Goal: Task Accomplishment & Management: Complete application form

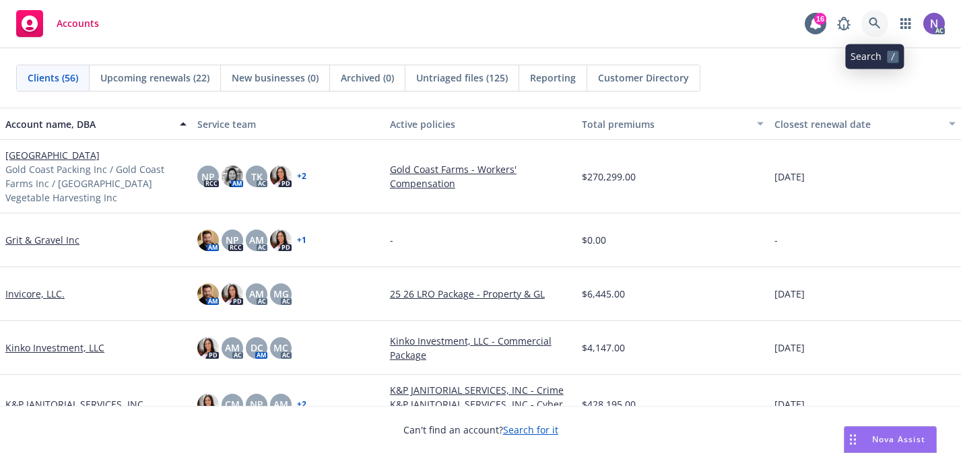
click at [878, 28] on icon at bounding box center [875, 24] width 12 height 12
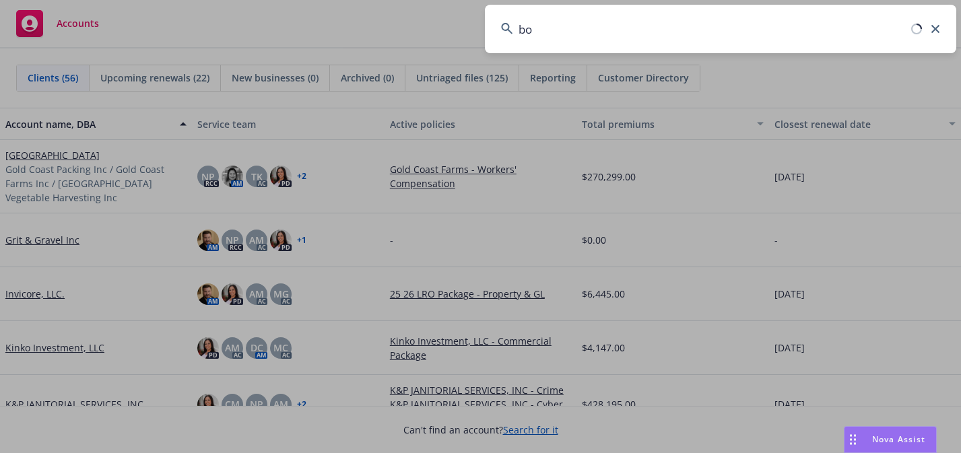
type input "b"
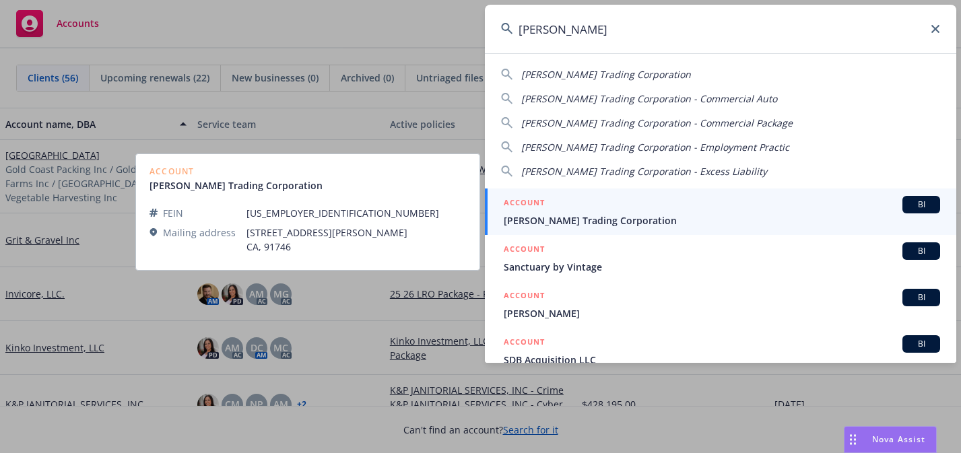
type input "[PERSON_NAME]"
click at [679, 214] on span "[PERSON_NAME] Trading Corporation" at bounding box center [722, 221] width 437 height 14
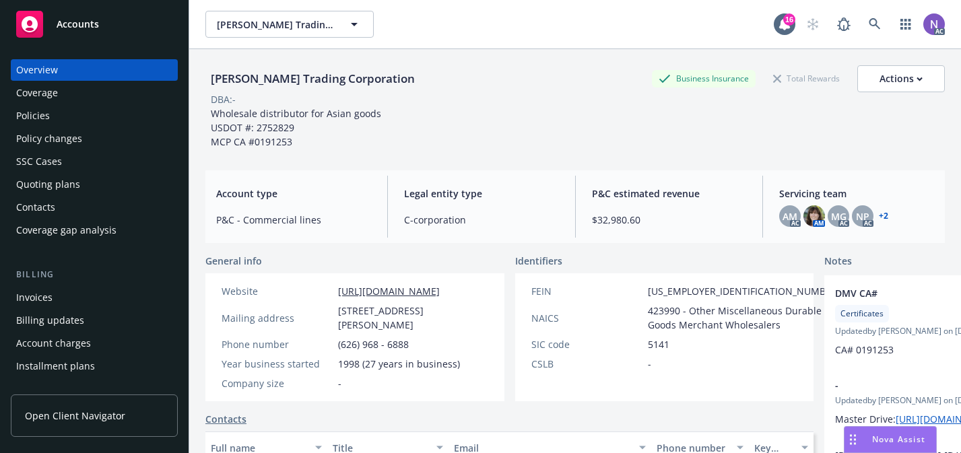
click at [79, 123] on div "Policies" at bounding box center [94, 116] width 156 height 22
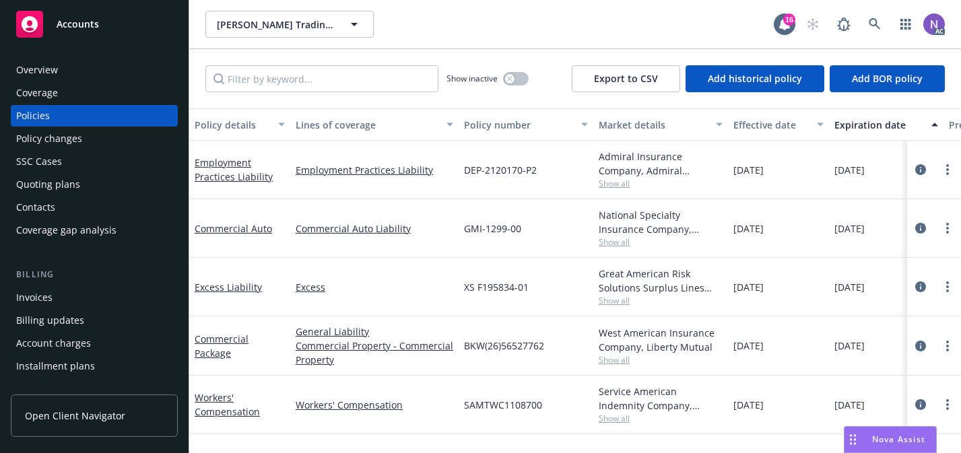
click at [63, 137] on div "Policy changes" at bounding box center [49, 139] width 66 height 22
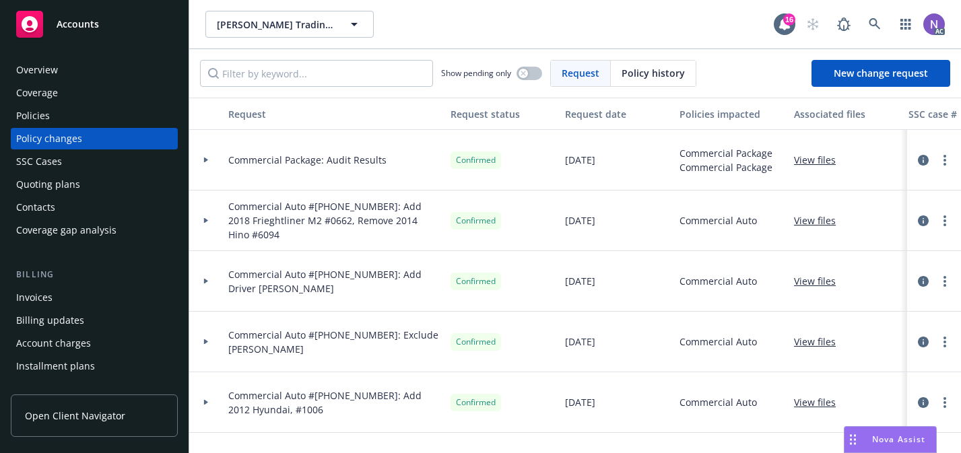
click at [160, 113] on div "Policies" at bounding box center [94, 116] width 156 height 22
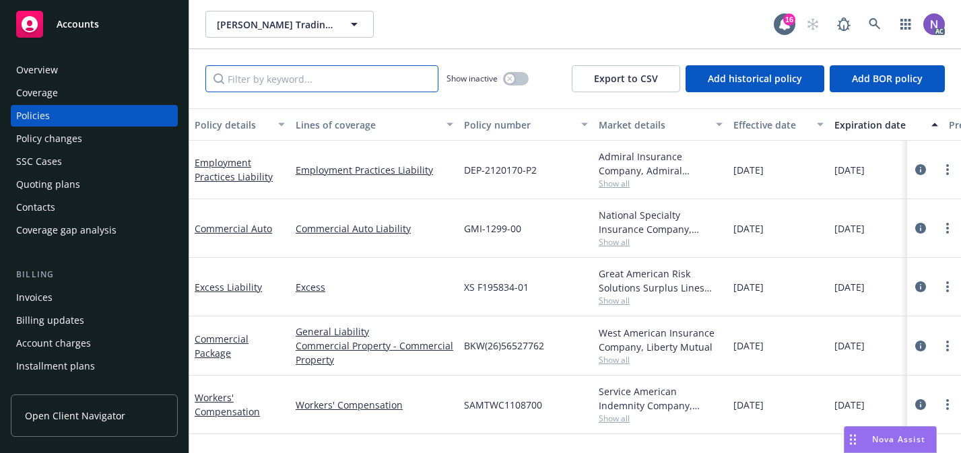
click at [349, 84] on input "Filter by keyword..." at bounding box center [321, 78] width 233 height 27
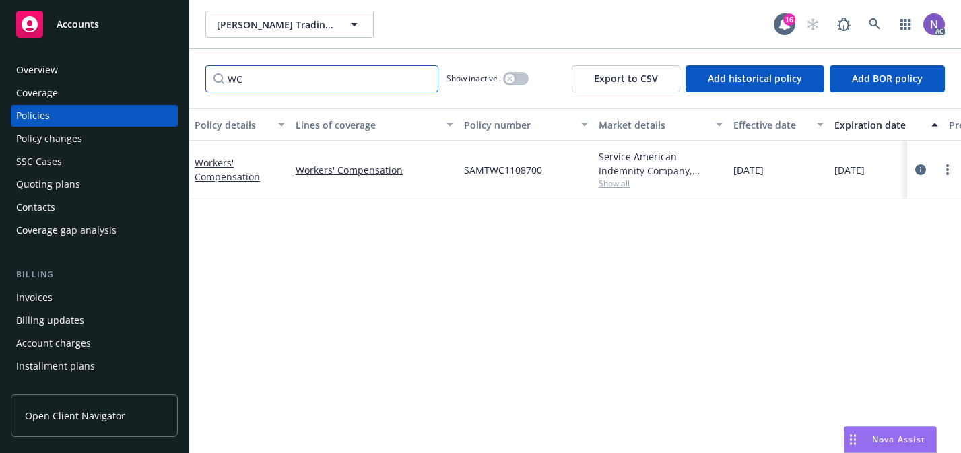
paste input "orkers' Compensation"
type input "Workers' Compensation"
click at [523, 84] on button "button" at bounding box center [516, 78] width 26 height 13
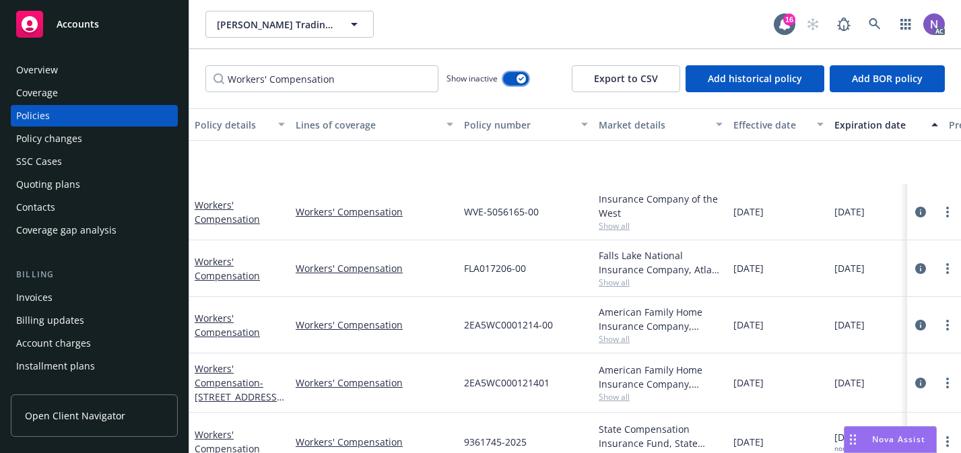
scroll to position [362, 0]
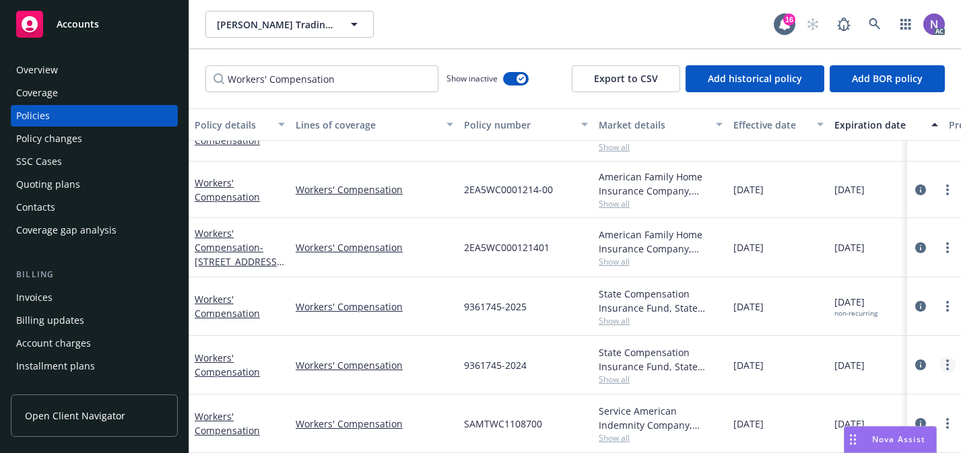
click at [945, 365] on link "more" at bounding box center [948, 365] width 16 height 16
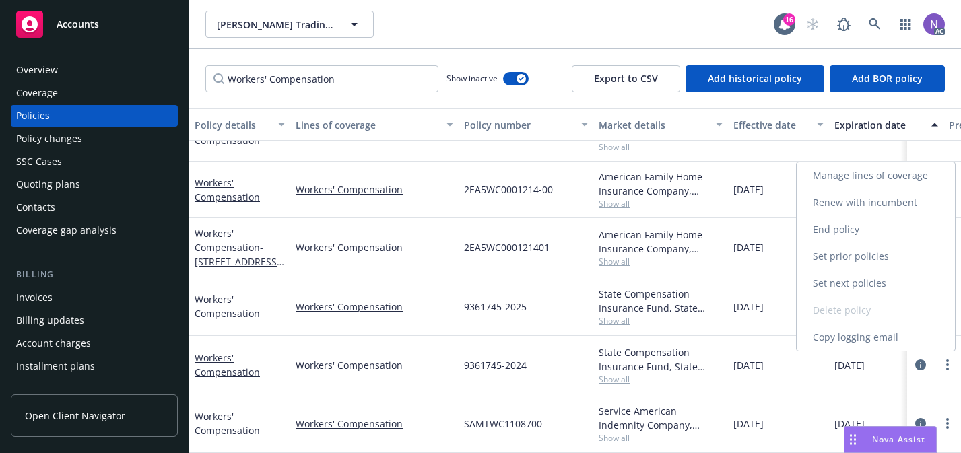
click at [905, 346] on link "Copy logging email" at bounding box center [876, 337] width 158 height 27
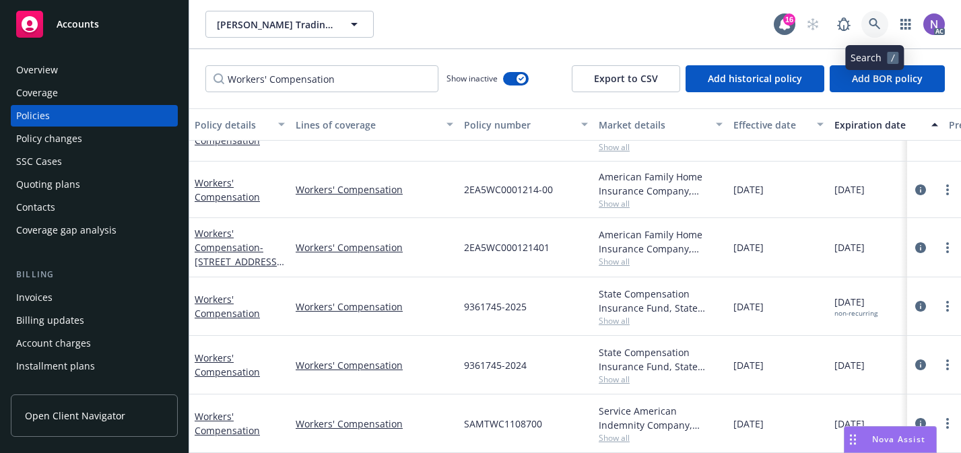
click at [879, 28] on icon at bounding box center [875, 24] width 12 height 12
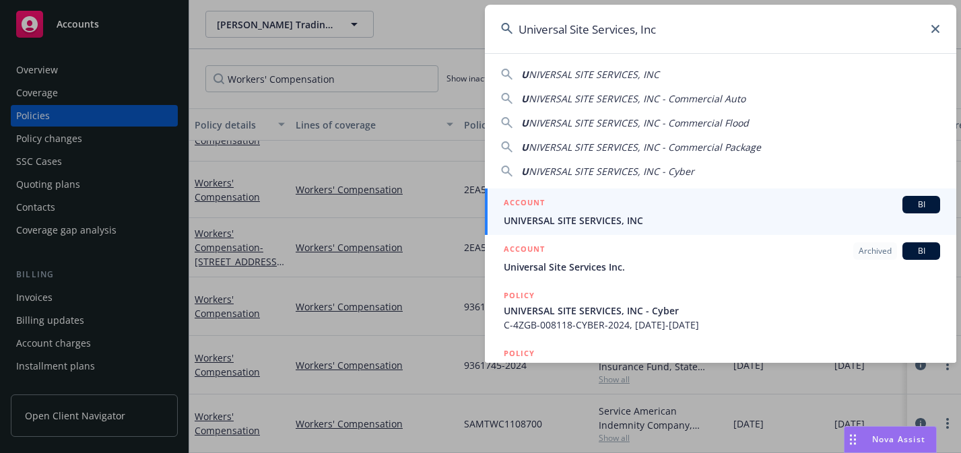
type input "Universal Site Services, Inc"
click at [737, 208] on div "ACCOUNT BI" at bounding box center [722, 205] width 437 height 18
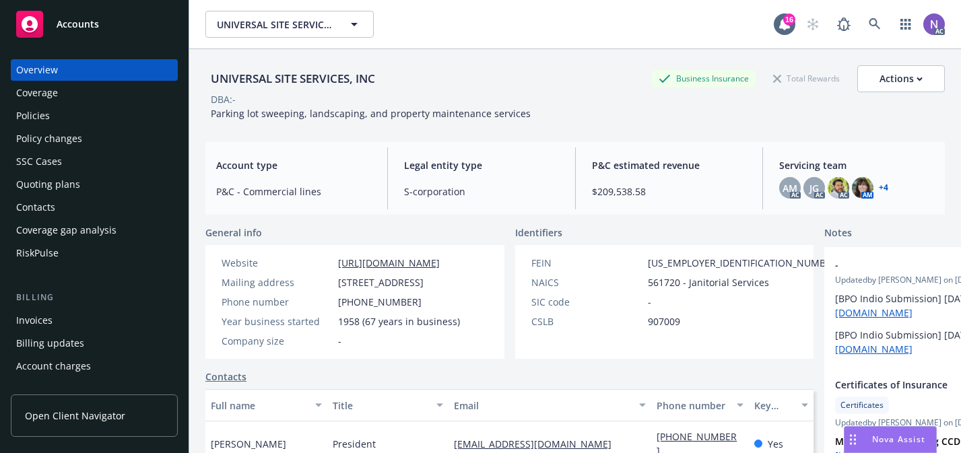
click at [102, 132] on div "Policy changes" at bounding box center [94, 139] width 156 height 22
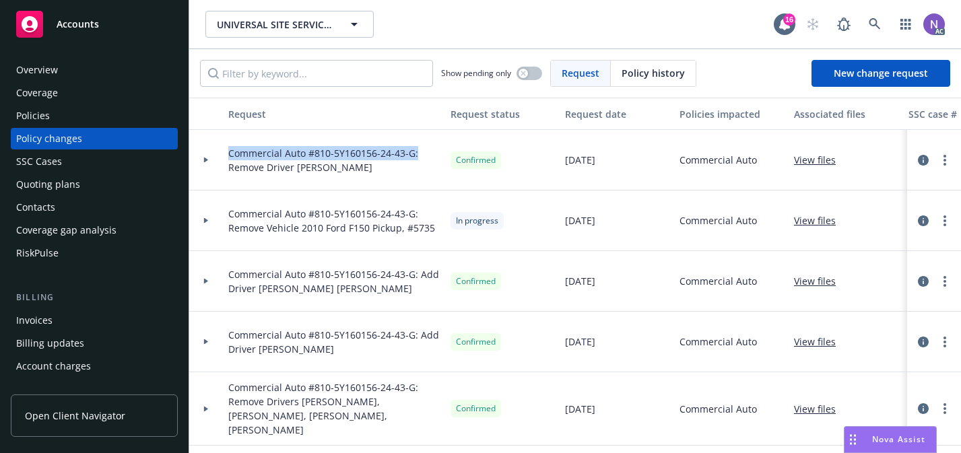
drag, startPoint x: 422, startPoint y: 151, endPoint x: 206, endPoint y: 152, distance: 216.3
click at [206, 152] on div "Commercial Auto #810-5Y160156-24-43-G: Remove Driver [PERSON_NAME] Confirmed [D…" at bounding box center [886, 160] width 1395 height 61
copy span "Commercial Auto #810-5Y160156-24-43-G:"
click at [883, 69] on span "New change request" at bounding box center [881, 73] width 94 height 13
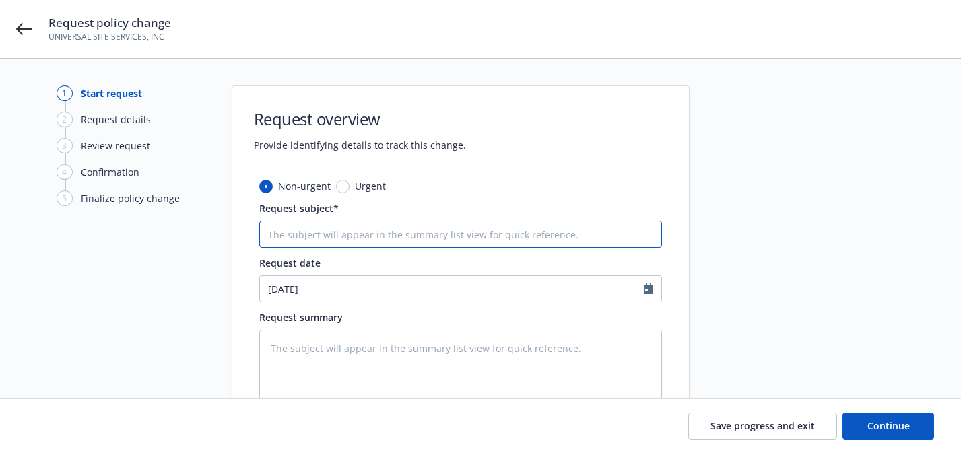
click at [524, 229] on input "Request subject*" at bounding box center [460, 234] width 403 height 27
paste input "Commercial Auto #810-5Y160156-24-43-G:"
type textarea "x"
type input "Commercial Auto #810-5Y160156-24-43-G:"
type textarea "x"
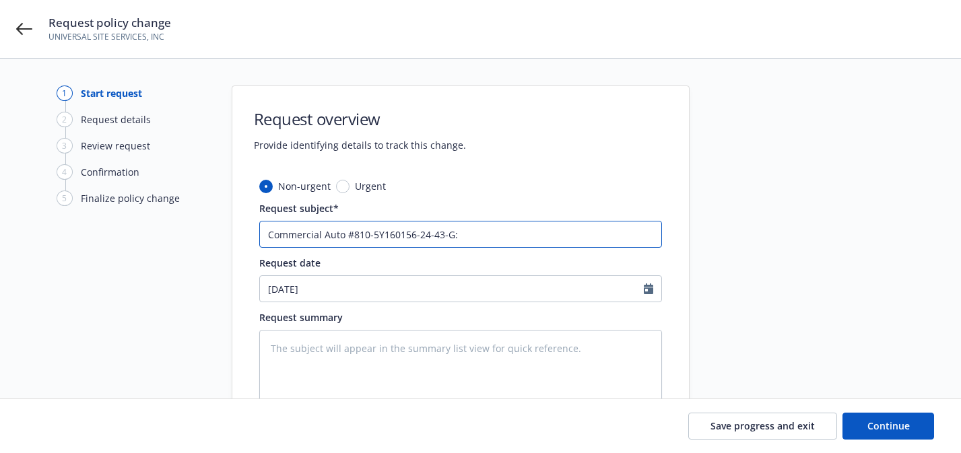
type input "Commercial Auto #810-5Y160156-24-43-G:"
type textarea "x"
type input "Commercial Auto #810-5Y160156-24-43-G: A"
type textarea "x"
type input "Commercial Auto #810-5Y160156-24-43-G: Ad"
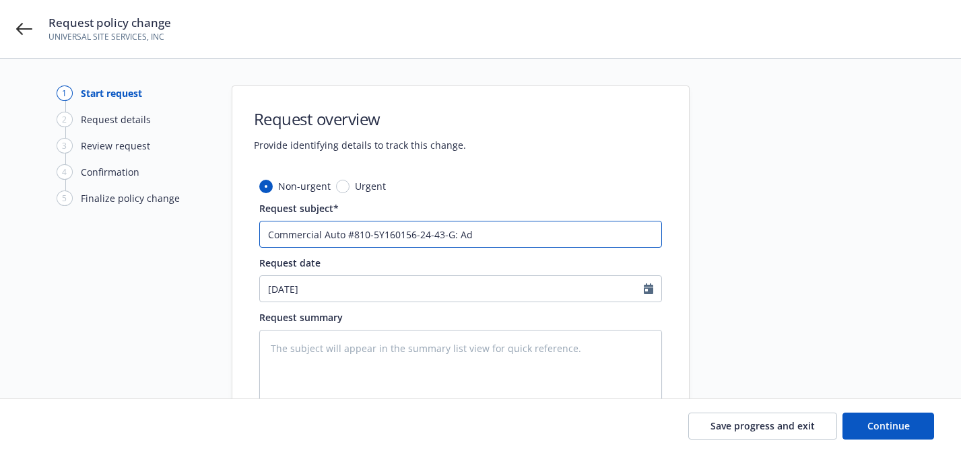
type textarea "x"
type input "Commercial Auto #810-5Y160156-24-43-G: Add"
type textarea "x"
type input "Commercial Auto #810-5Y160156-24-43-G: Add"
type textarea "x"
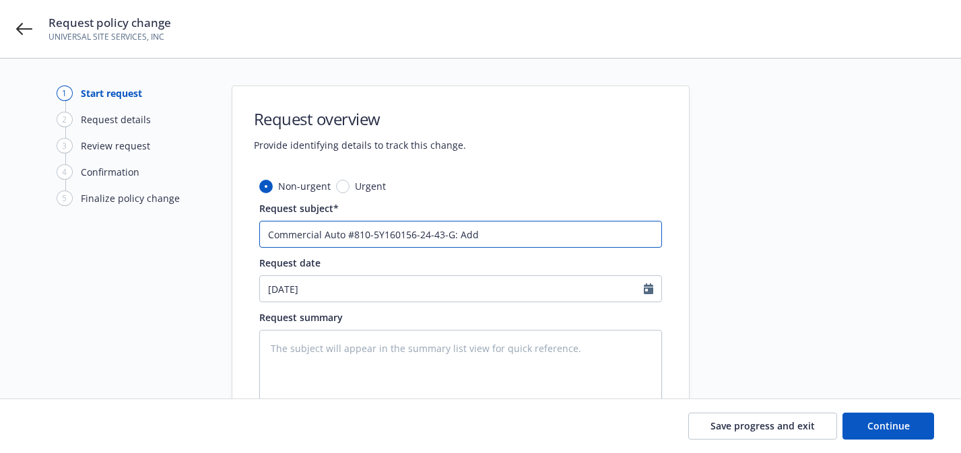
type input "Commercial Auto #810-5Y160156-24-43-G: Add D"
type textarea "x"
type input "Commercial Auto #810-5Y160156-24-43-G: Add Dr"
type textarea "x"
type input "Commercial Auto #810-5Y160156-24-43-G: Add Driv"
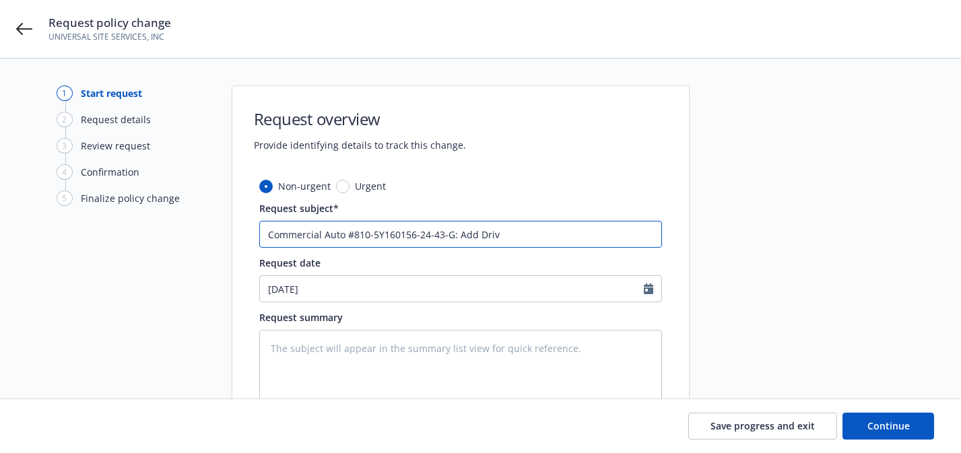
type textarea "x"
type input "Commercial Auto #810-5Y160156-24-43-G: Add Drive"
type textarea "x"
type input "Commercial Auto #810-5Y160156-24-43-G: Add Driver"
type textarea "x"
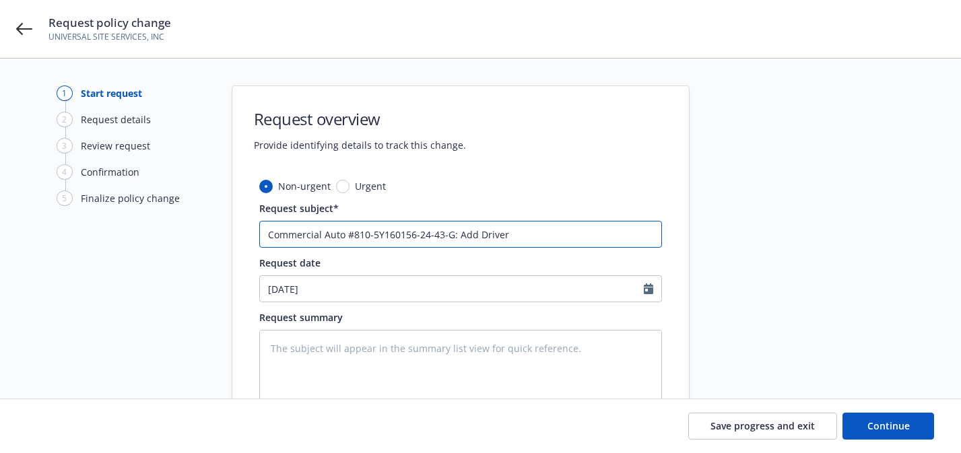
type input "Commercial Auto #810-5Y160156-24-43-G: Add Driver"
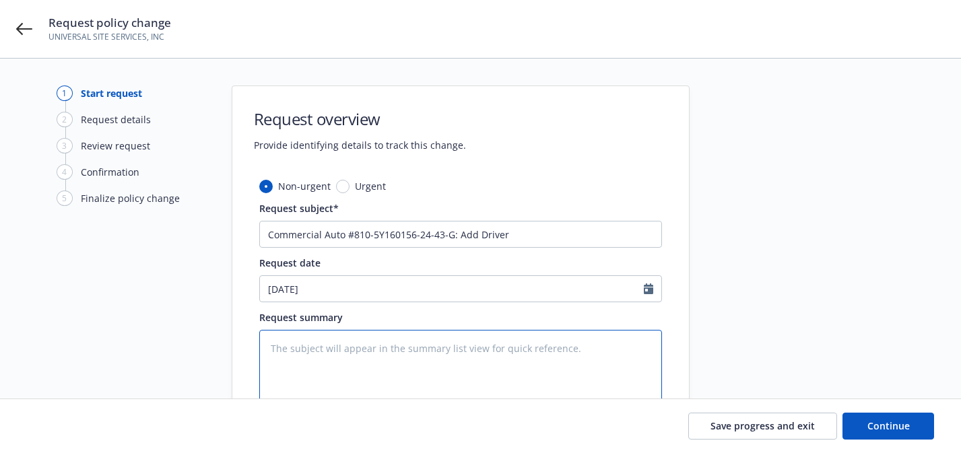
click at [494, 392] on textarea at bounding box center [460, 370] width 403 height 80
paste textarea "Driver: [PERSON_NAME] DOB: [DEMOGRAPHIC_DATA] CA DL #[DRIVERS_LICENSE_NUMBER] D…"
type textarea "x"
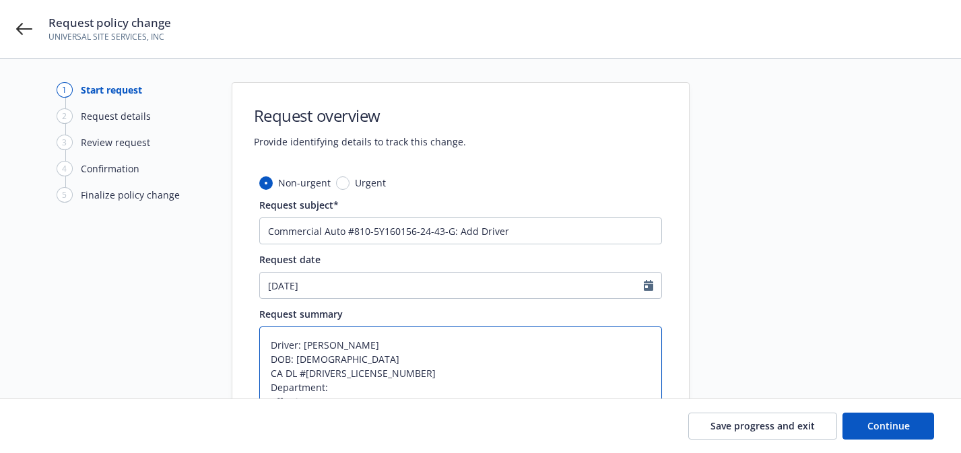
scroll to position [5, 0]
drag, startPoint x: 397, startPoint y: 341, endPoint x: 305, endPoint y: 342, distance: 92.3
click at [305, 342] on textarea "Driver: [PERSON_NAME] DOB: [DEMOGRAPHIC_DATA] CA DL #[DRIVERS_LICENSE_NUMBER] D…" at bounding box center [460, 372] width 403 height 94
type textarea "Driver: [PERSON_NAME] DOB: [DEMOGRAPHIC_DATA] CA DL #[DRIVERS_LICENSE_NUMBER] D…"
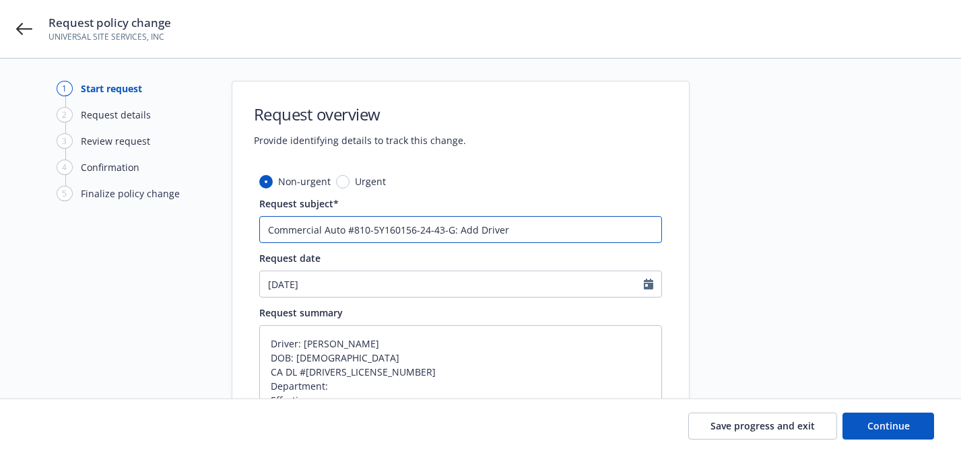
click at [566, 222] on input "Commercial Auto #810-5Y160156-24-43-G: Add Driver" at bounding box center [460, 229] width 403 height 27
click at [566, 229] on input "Commercial Auto #810-5Y160156-24-43-G: Add Driver" at bounding box center [460, 229] width 403 height 27
paste input "[PERSON_NAME]"
type textarea "x"
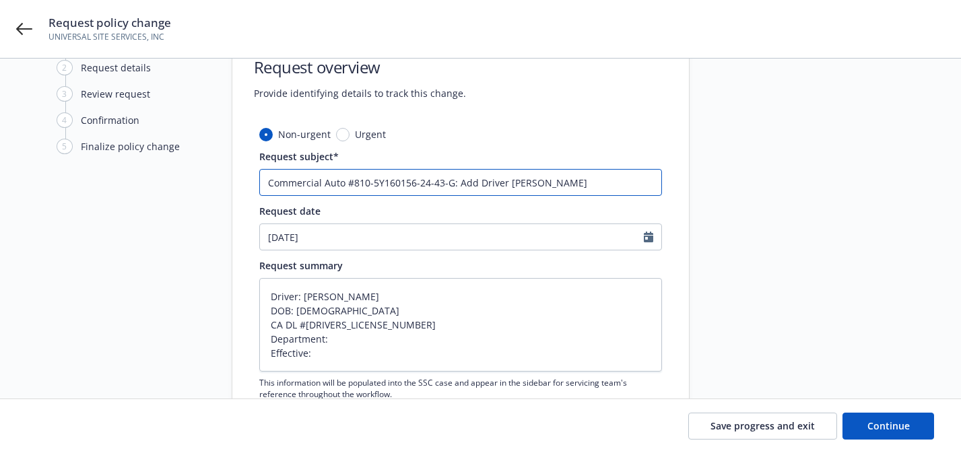
scroll to position [146, 0]
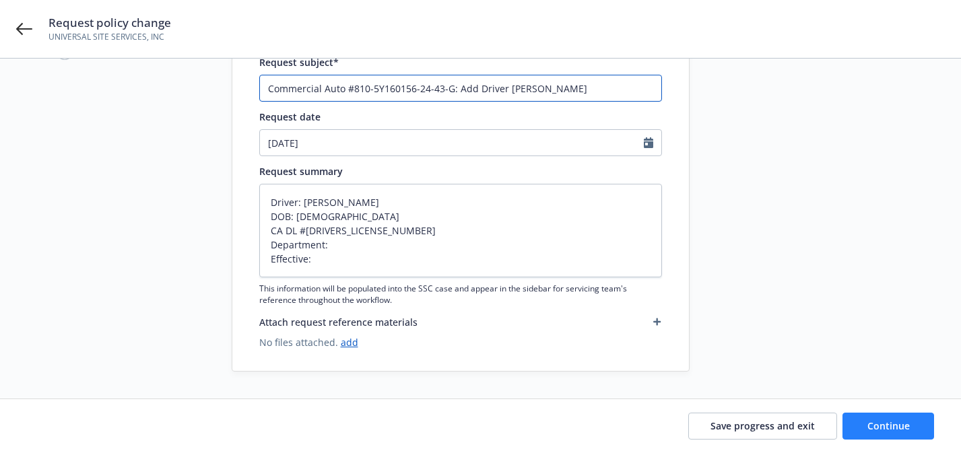
type input "Commercial Auto #810-5Y160156-24-43-G: Add Driver [PERSON_NAME]"
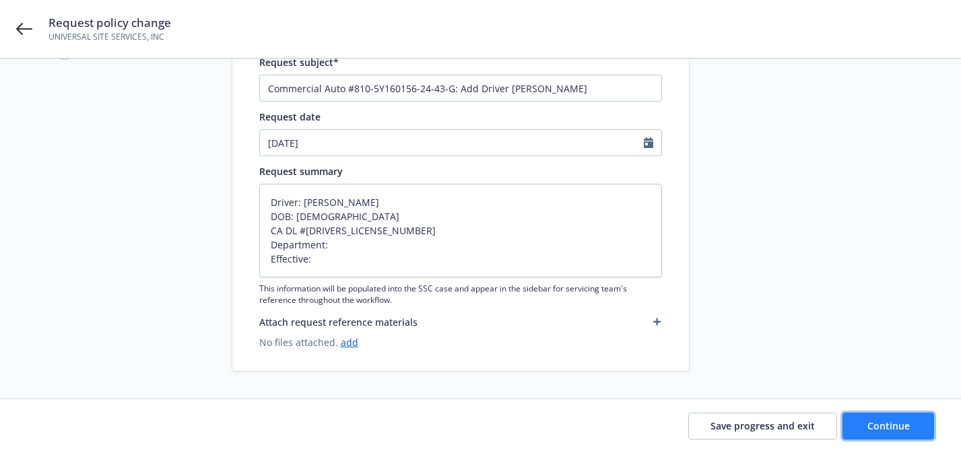
click at [865, 432] on button "Continue" at bounding box center [889, 426] width 92 height 27
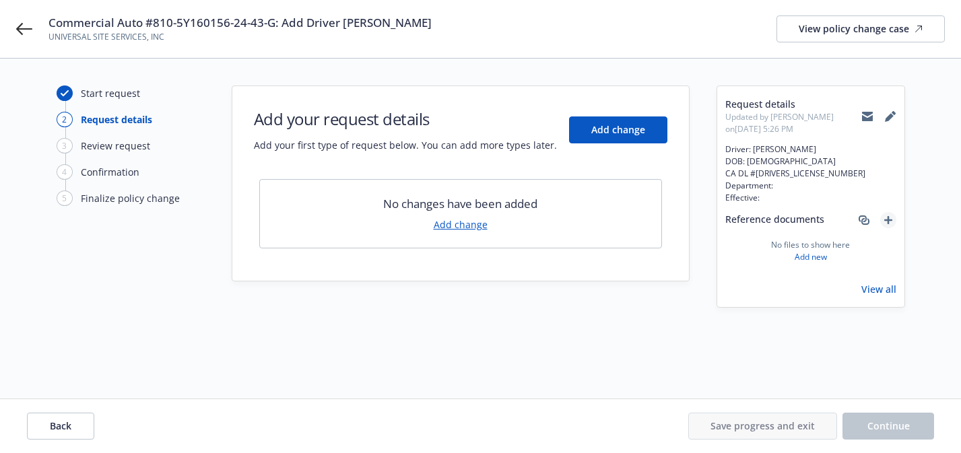
click at [888, 220] on icon "add" at bounding box center [889, 220] width 8 height 8
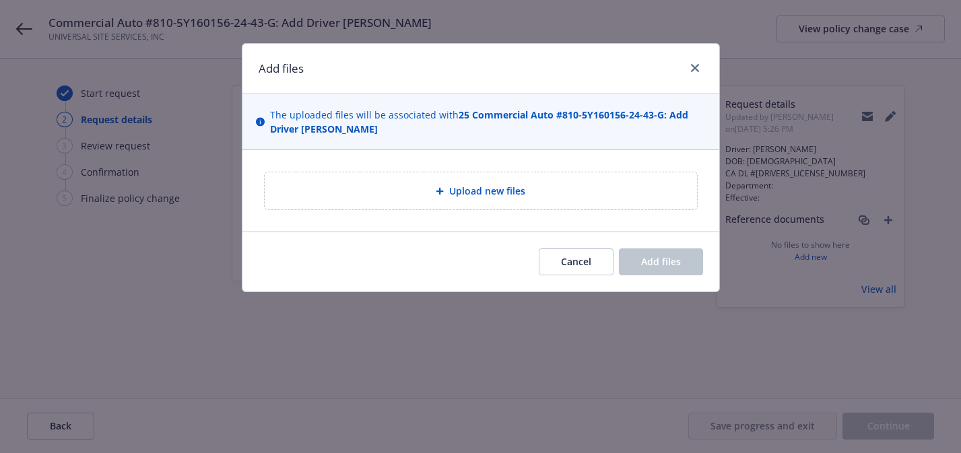
click at [640, 187] on div "Upload new files" at bounding box center [481, 190] width 411 height 15
type textarea "x"
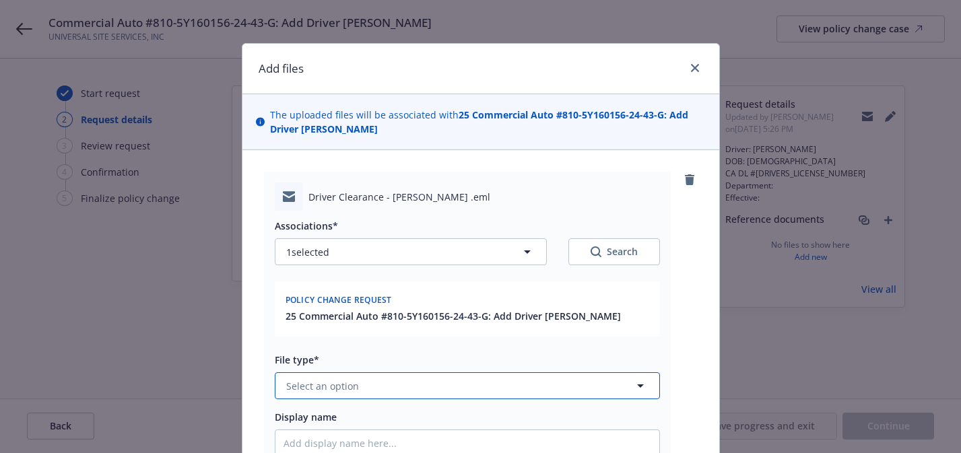
click at [325, 382] on span "Select an option" at bounding box center [322, 386] width 73 height 14
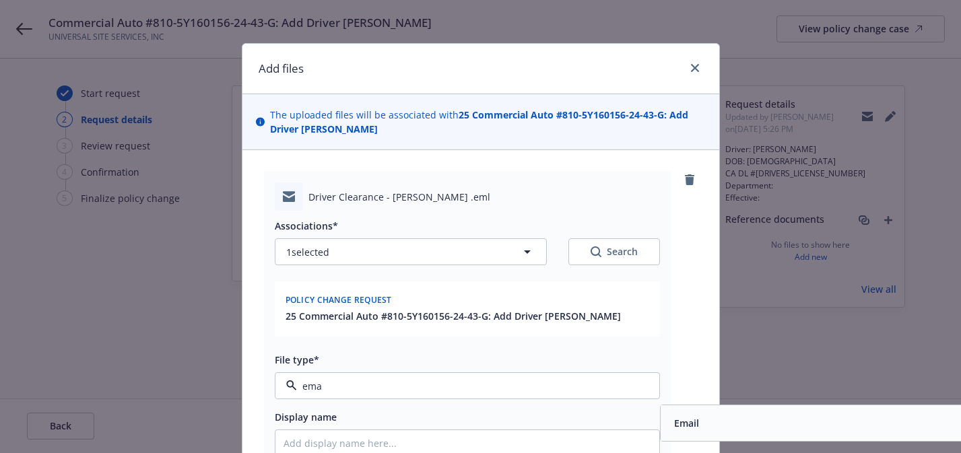
type input "emai"
click at [687, 420] on span "Email" at bounding box center [686, 423] width 25 height 14
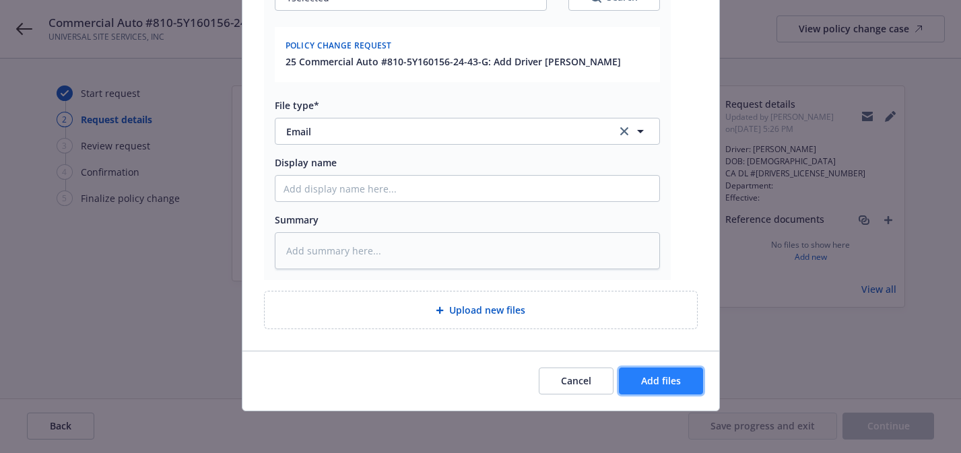
click at [639, 384] on button "Add files" at bounding box center [661, 381] width 84 height 27
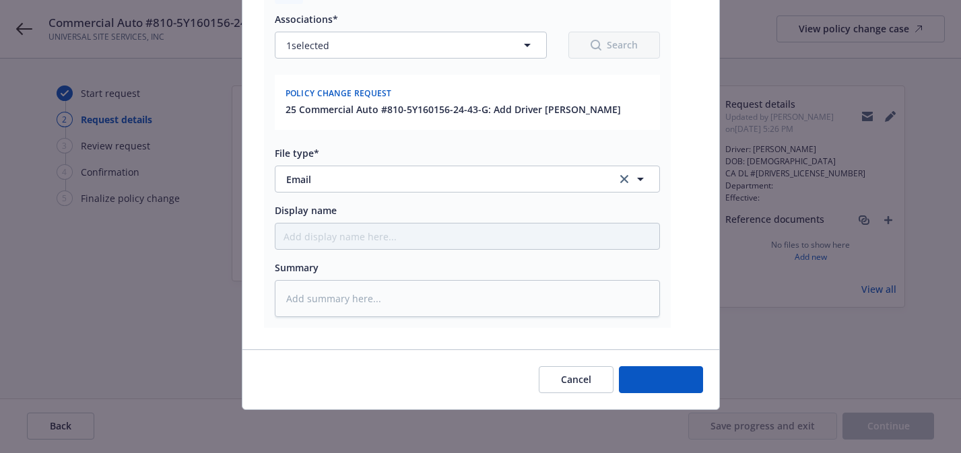
scroll to position [207, 0]
type textarea "x"
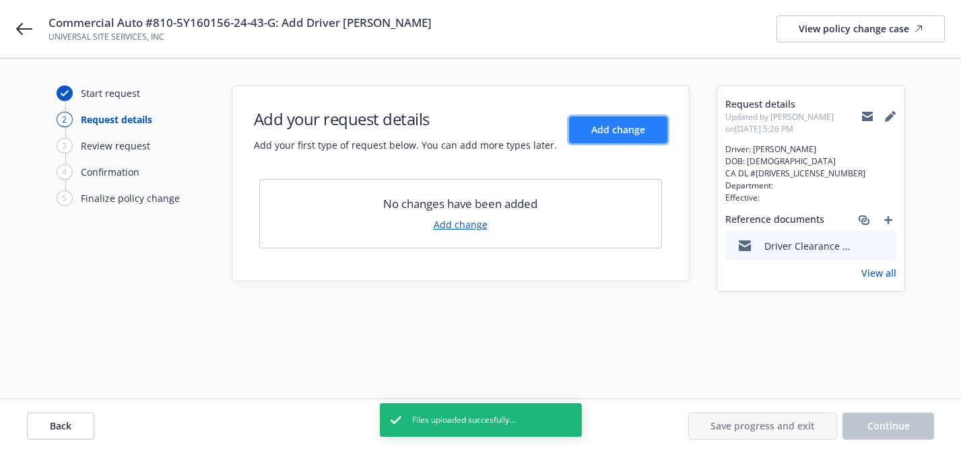
click at [595, 137] on button "Add change" at bounding box center [618, 130] width 98 height 27
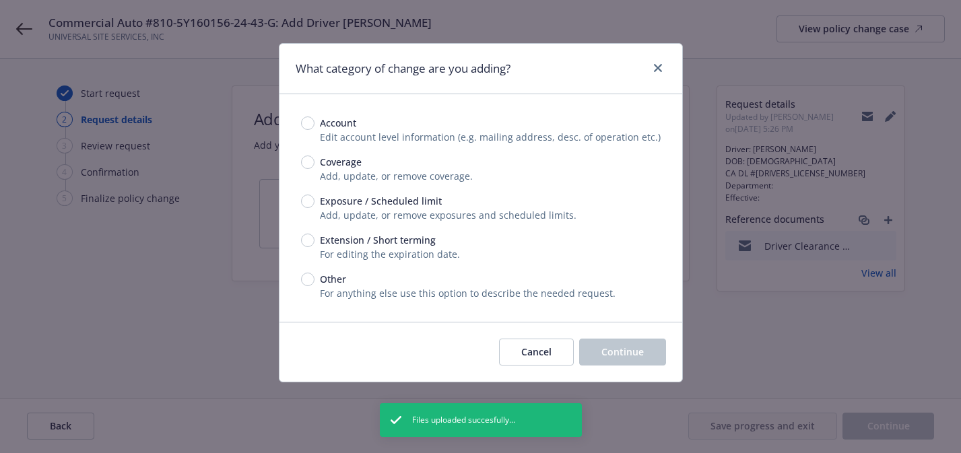
click at [412, 208] on div "Exposure / Scheduled limit Add, update, or remove exposures and scheduled limit…" at bounding box center [481, 208] width 360 height 28
click at [410, 205] on span "Exposure / Scheduled limit" at bounding box center [381, 201] width 122 height 14
click at [315, 205] on input "Exposure / Scheduled limit" at bounding box center [307, 201] width 13 height 13
radio input "true"
click at [612, 353] on span "Continue" at bounding box center [623, 352] width 42 height 13
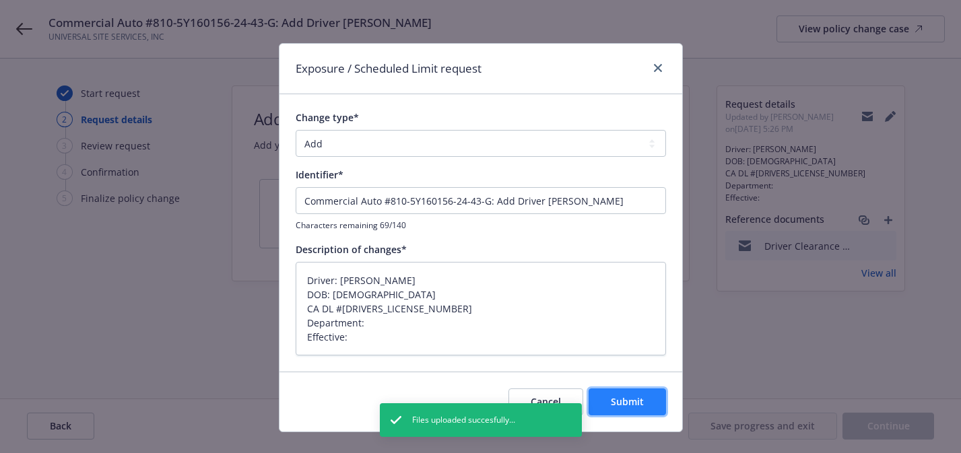
click at [633, 407] on span "Submit" at bounding box center [627, 401] width 33 height 13
type textarea "x"
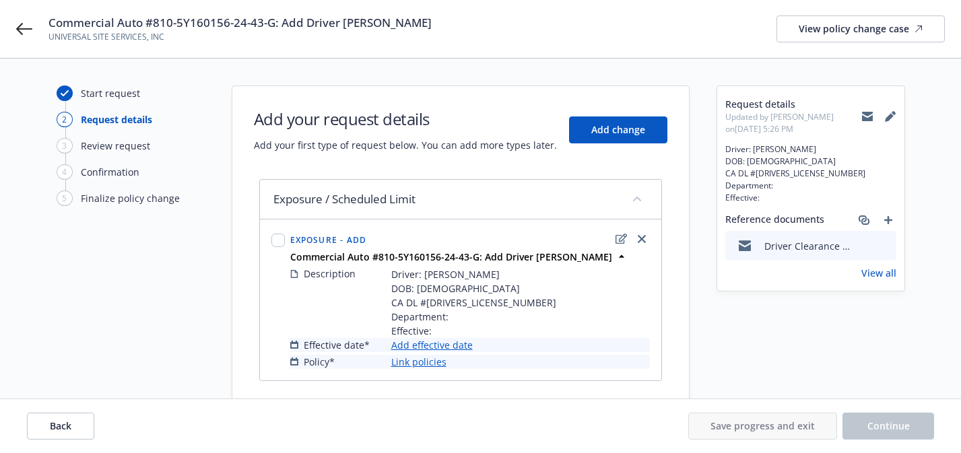
click at [453, 344] on link "Add effective date" at bounding box center [432, 345] width 82 height 14
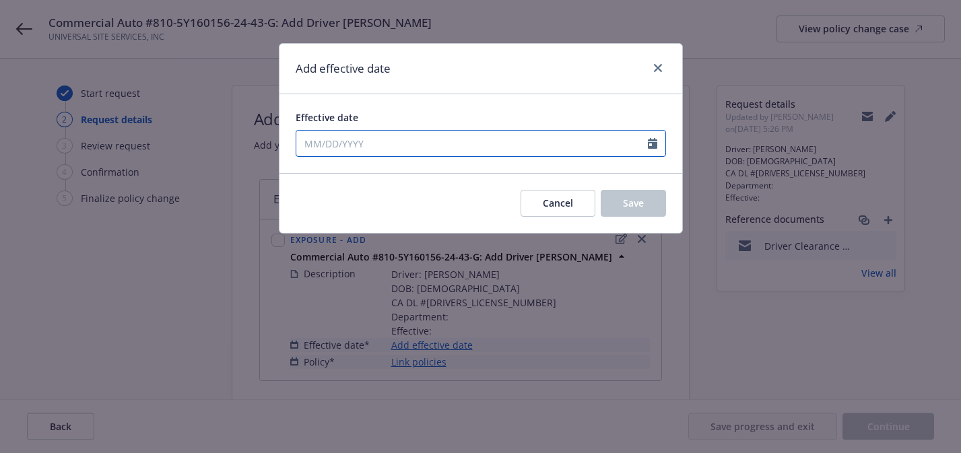
select select "8"
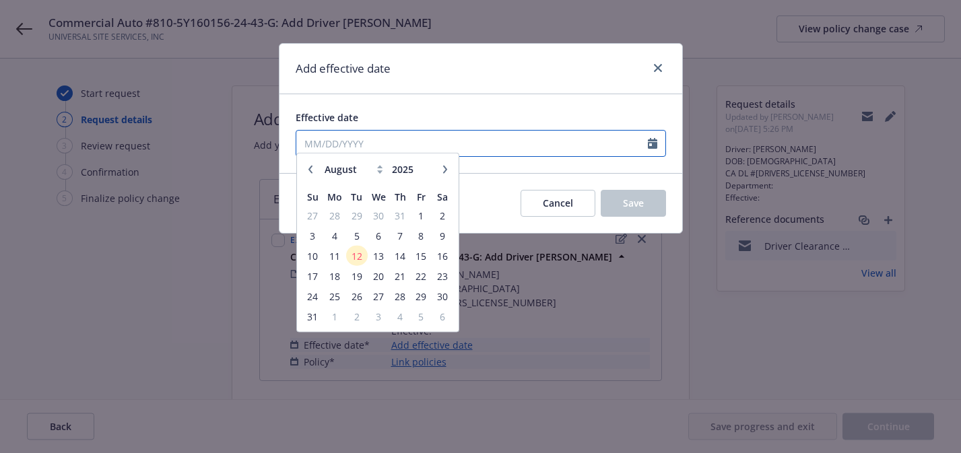
click at [507, 155] on input "Effective date" at bounding box center [472, 144] width 352 height 26
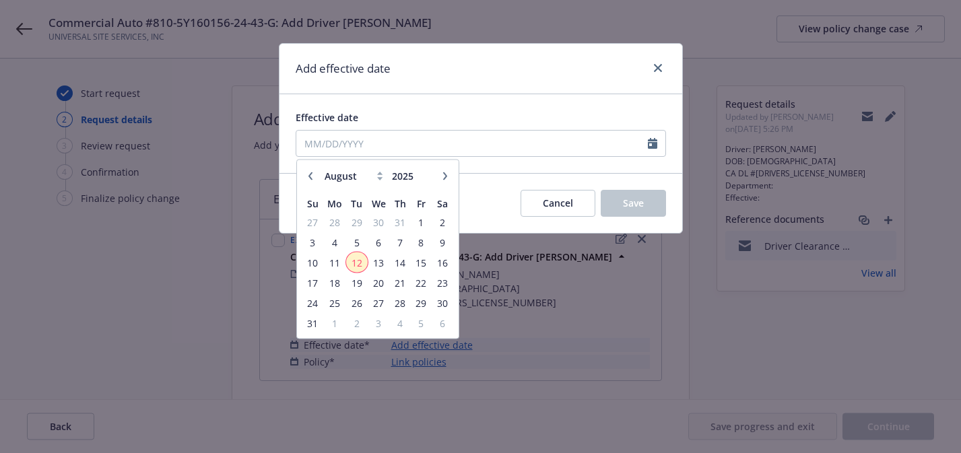
click at [360, 259] on span "12" at bounding box center [357, 262] width 18 height 17
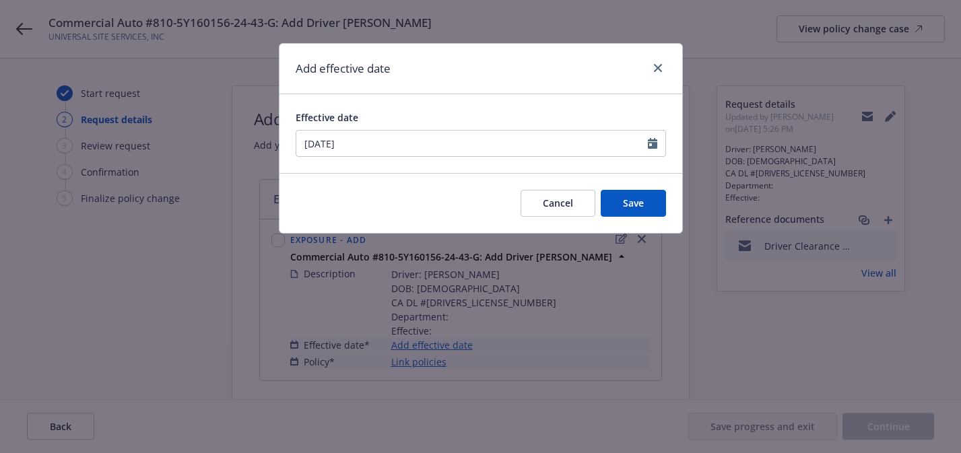
type input "[DATE]"
click at [618, 211] on button "Save" at bounding box center [633, 203] width 65 height 27
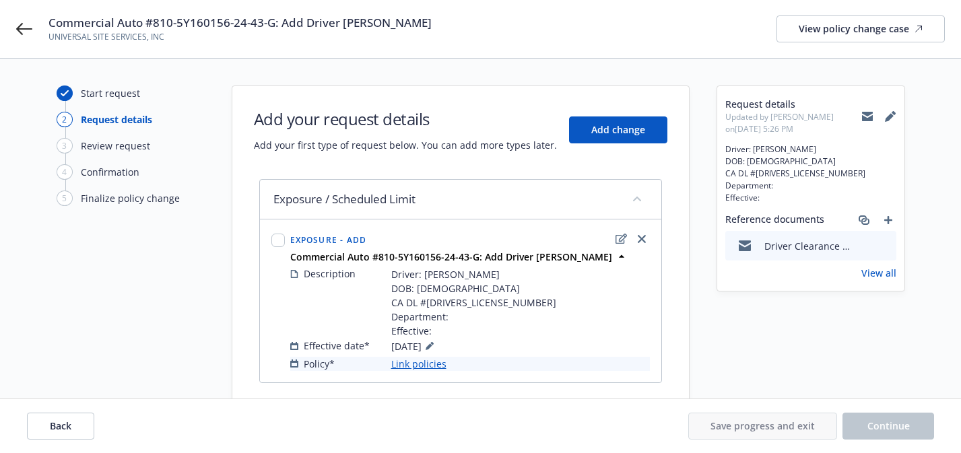
click at [429, 368] on link "Link policies" at bounding box center [418, 364] width 55 height 14
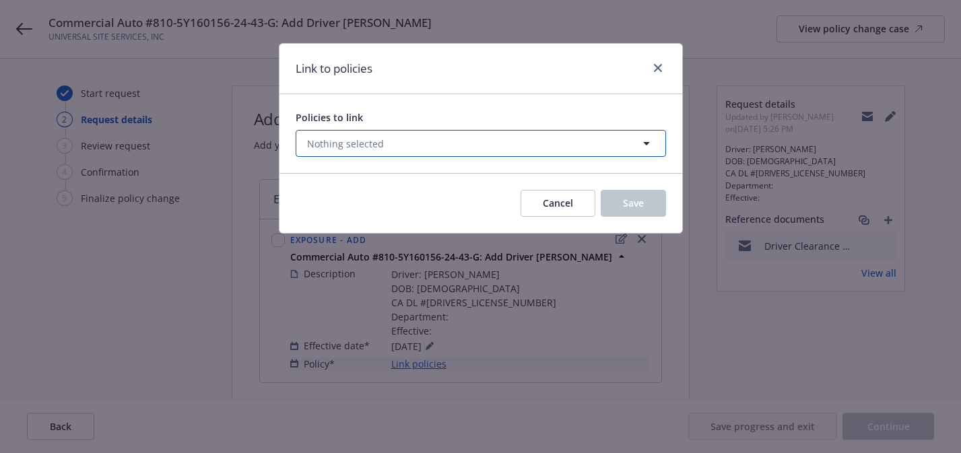
click at [460, 133] on button "Nothing selected" at bounding box center [481, 143] width 371 height 27
select select "ACTIVE"
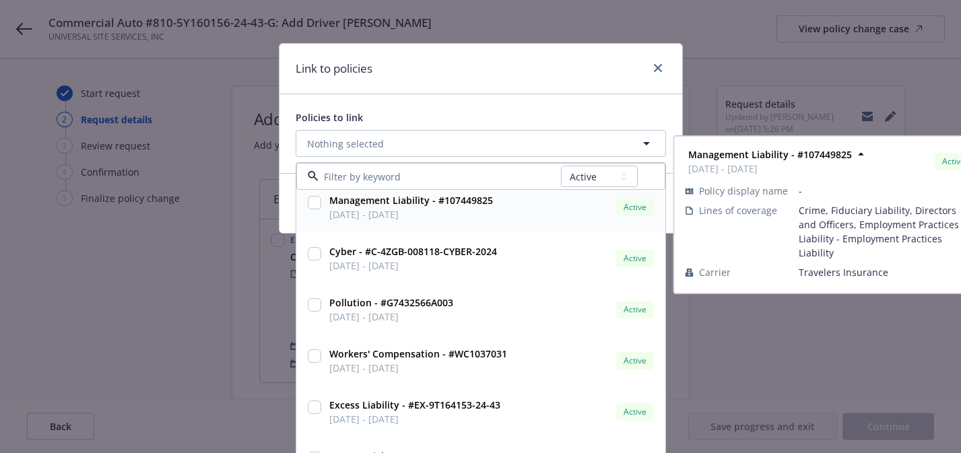
scroll to position [175, 0]
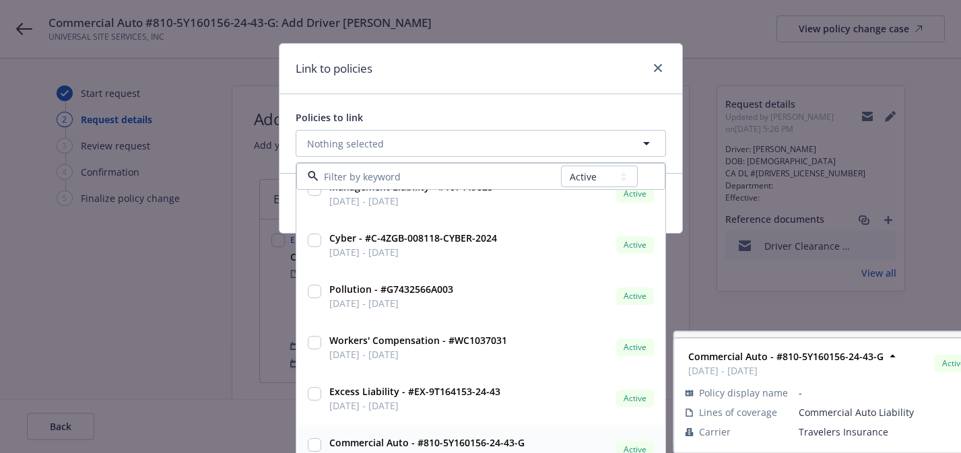
click at [474, 441] on strong "Commercial Auto - #810-5Y160156-24-43-G" at bounding box center [426, 443] width 195 height 13
checkbox input "true"
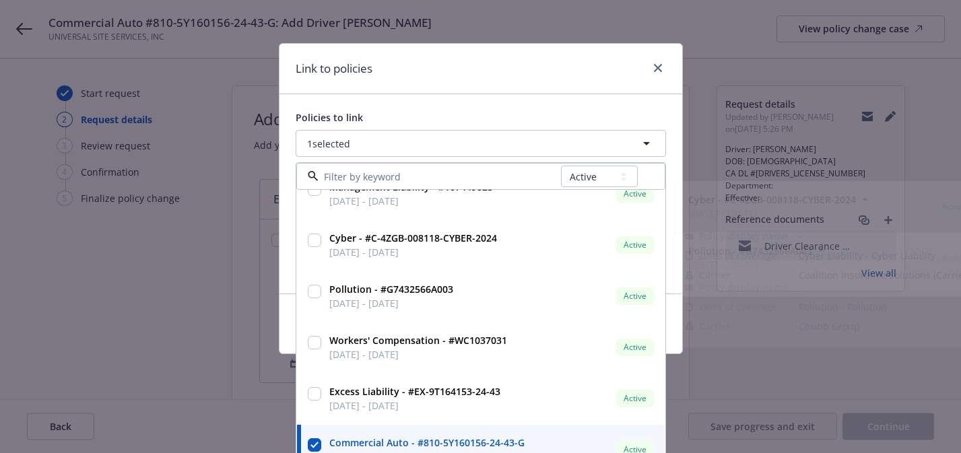
click at [542, 116] on div "Policies to link" at bounding box center [481, 117] width 371 height 14
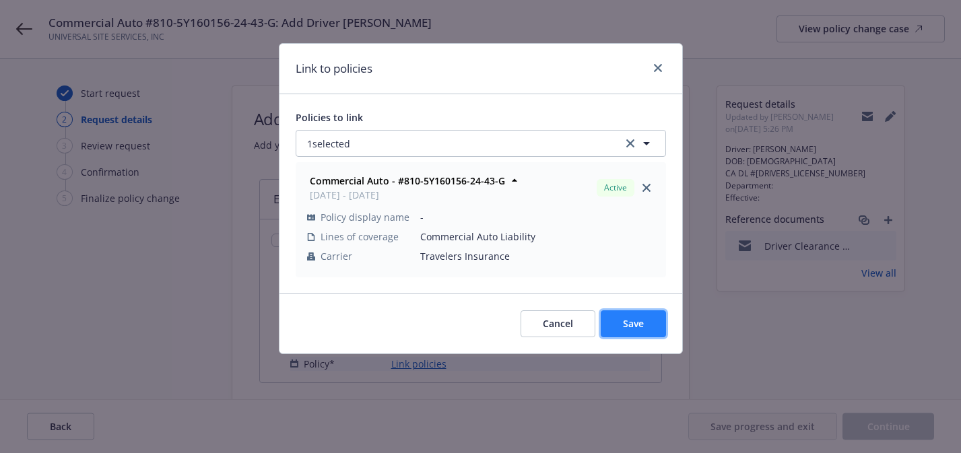
click at [620, 322] on button "Save" at bounding box center [633, 324] width 65 height 27
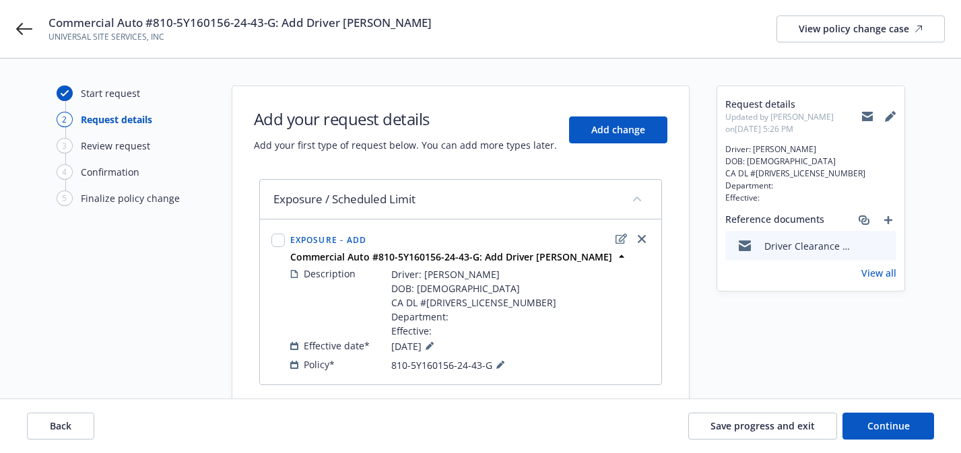
click at [872, 119] on icon at bounding box center [867, 118] width 11 height 6
click at [881, 27] on div "View policy change case" at bounding box center [861, 29] width 124 height 26
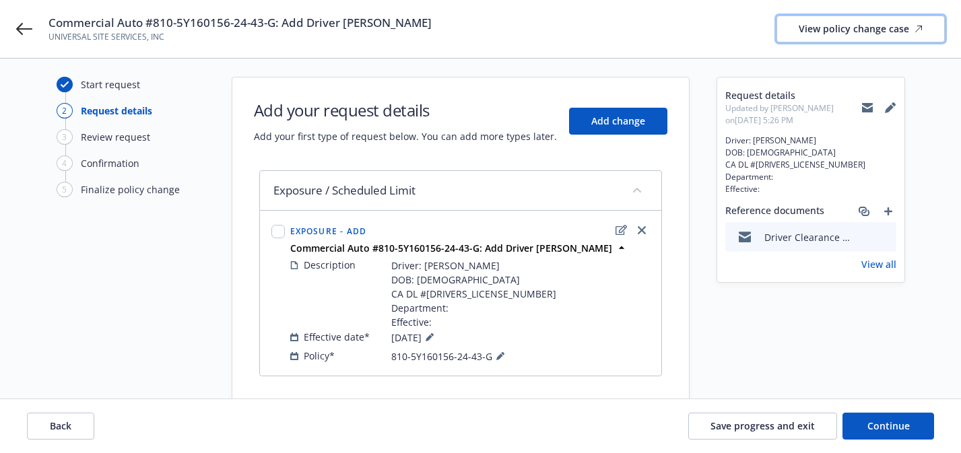
scroll to position [46, 0]
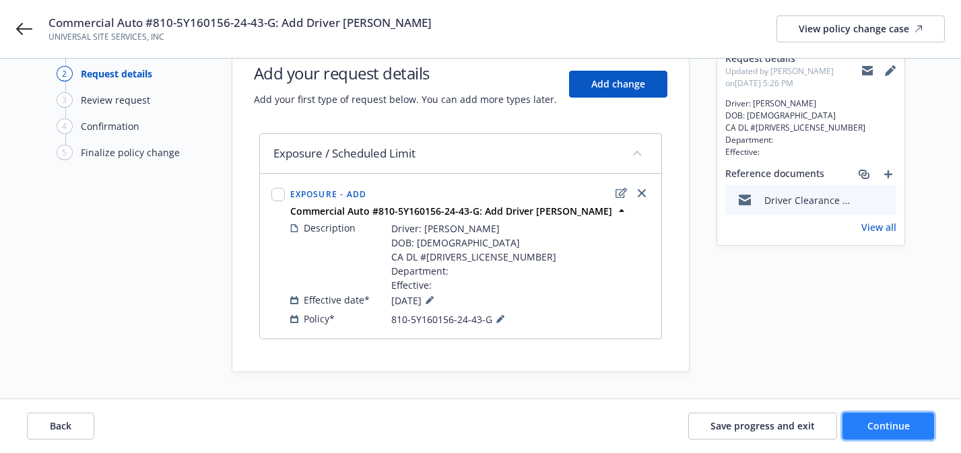
click at [856, 422] on button "Continue" at bounding box center [889, 426] width 92 height 27
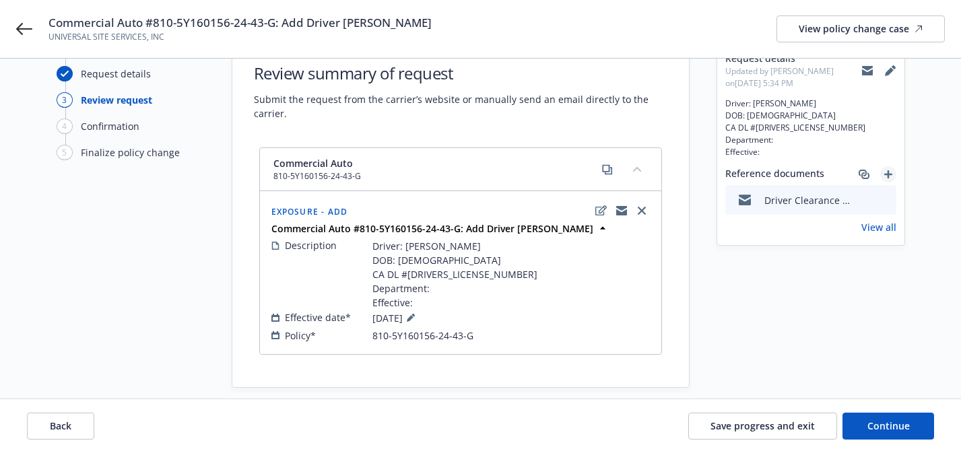
click at [888, 176] on icon "add" at bounding box center [889, 174] width 8 height 8
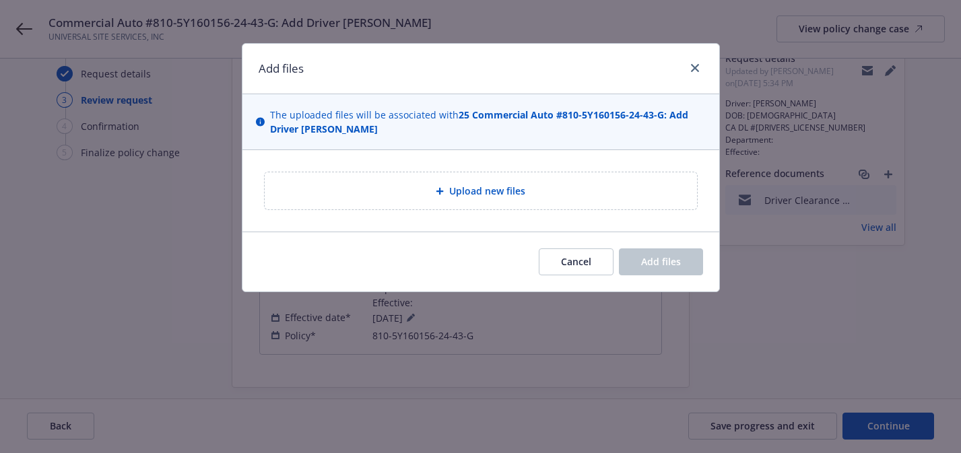
click at [614, 189] on div "Upload new files" at bounding box center [481, 190] width 411 height 15
type textarea "x"
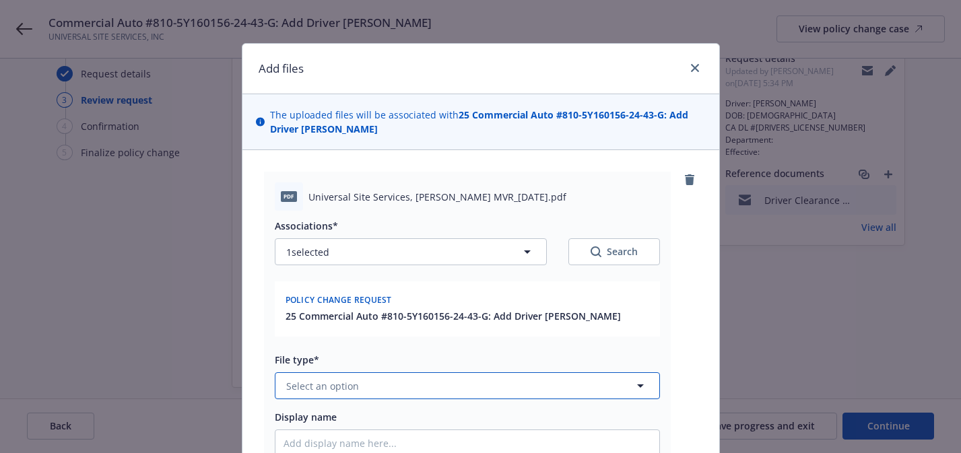
click at [420, 377] on button "Select an option" at bounding box center [467, 386] width 385 height 27
type input "motor"
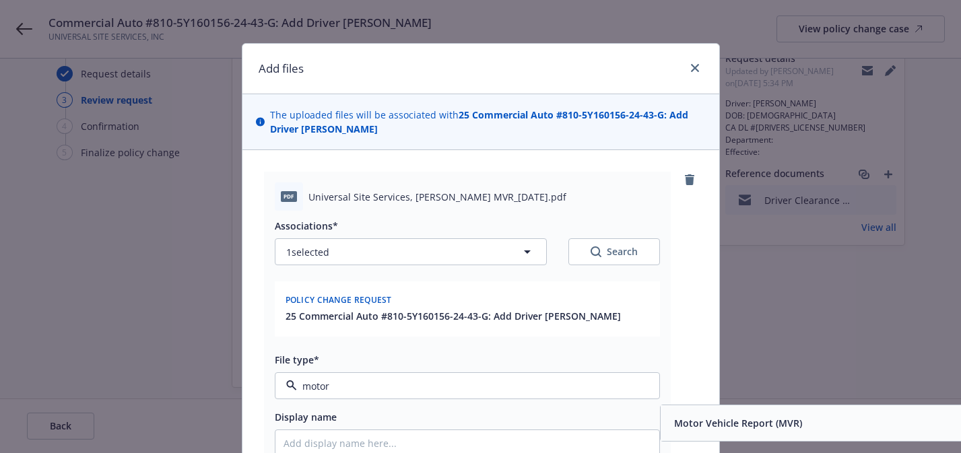
click at [683, 427] on span "Motor Vehicle Report (MVR)" at bounding box center [738, 423] width 128 height 14
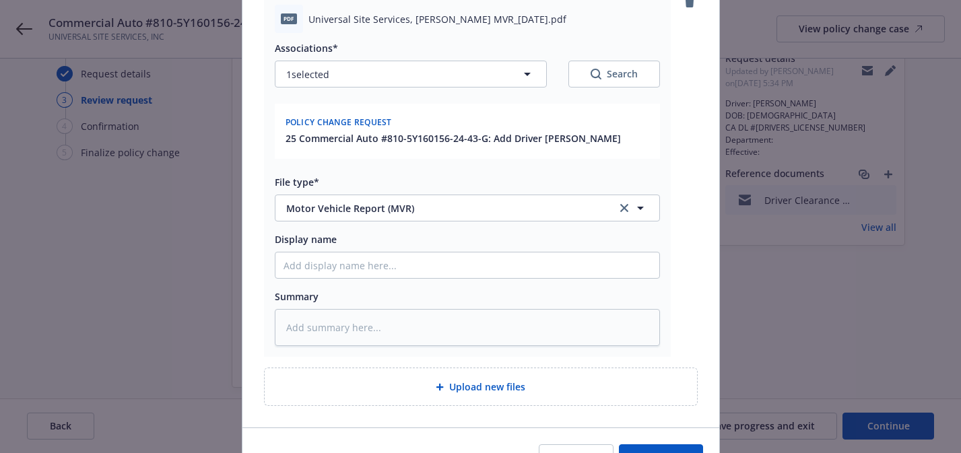
scroll to position [195, 0]
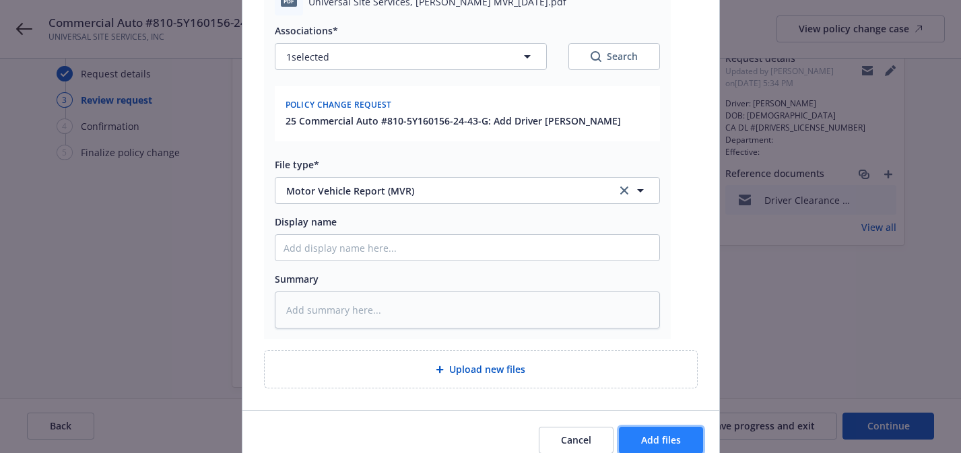
click at [685, 432] on button "Add files" at bounding box center [661, 440] width 84 height 27
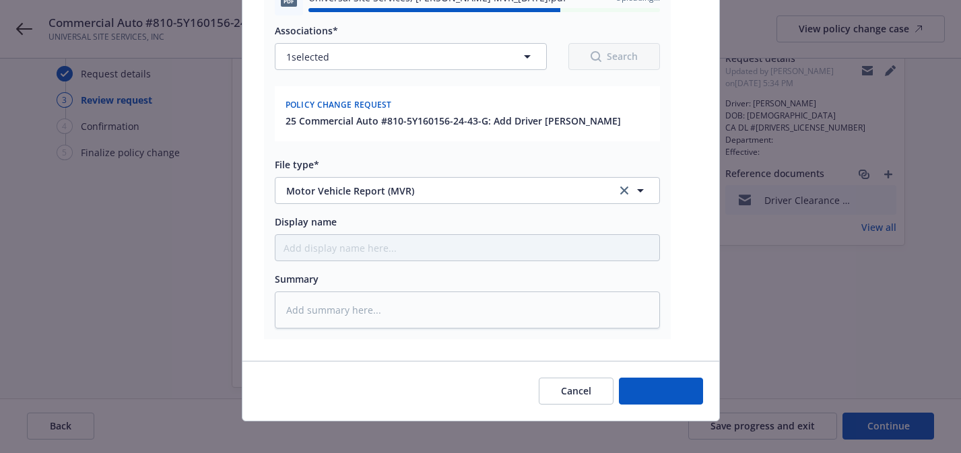
type textarea "x"
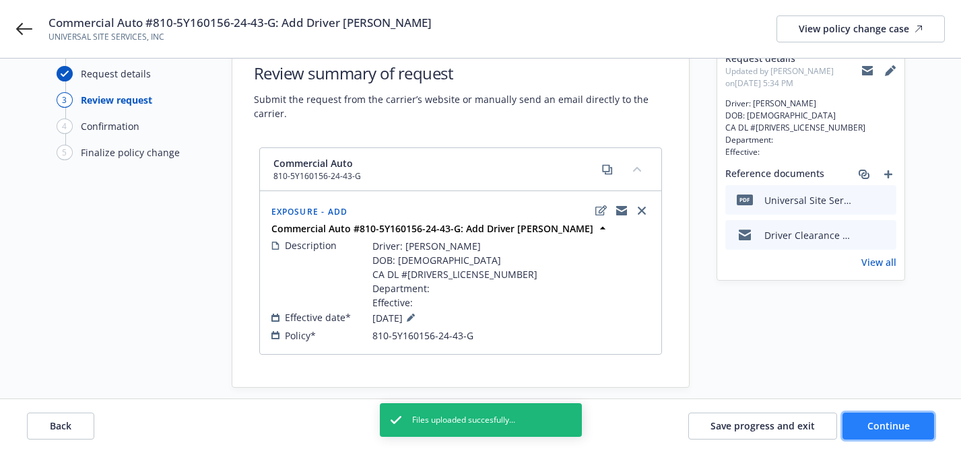
click at [853, 431] on button "Continue" at bounding box center [889, 426] width 92 height 27
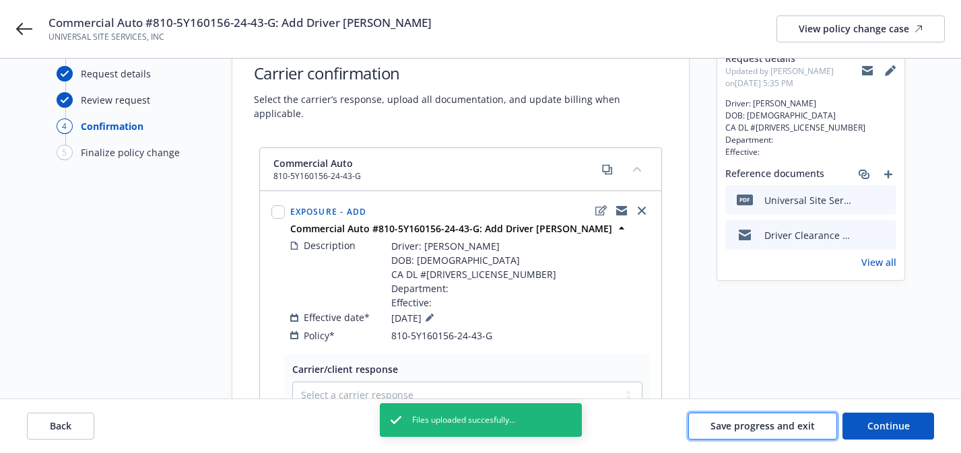
click at [771, 428] on span "Save progress and exit" at bounding box center [763, 426] width 104 height 13
